Goal: Information Seeking & Learning: Find specific fact

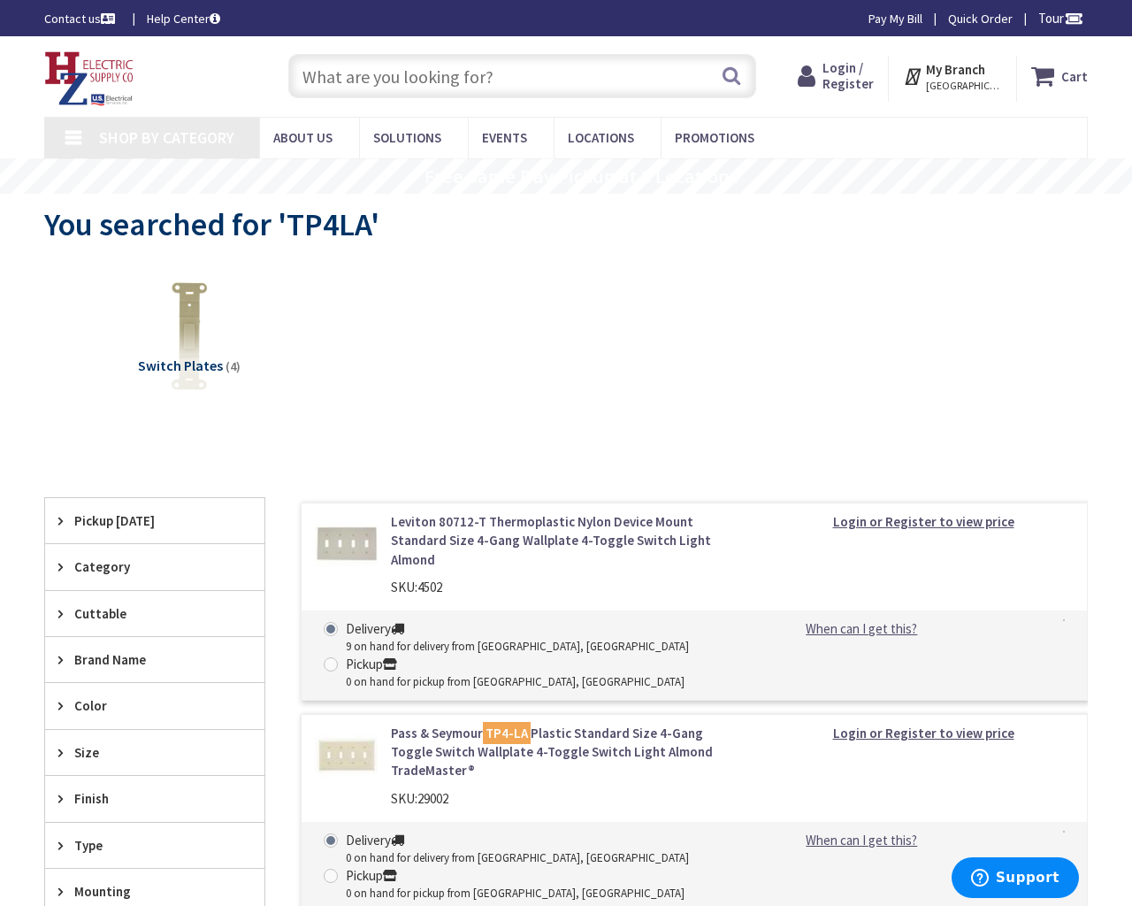
type input "Stormont, Dundas, and Glengarry County Rd 15, Moose Creek, ON K0C 1W0, Canada"
